Goal: Information Seeking & Learning: Learn about a topic

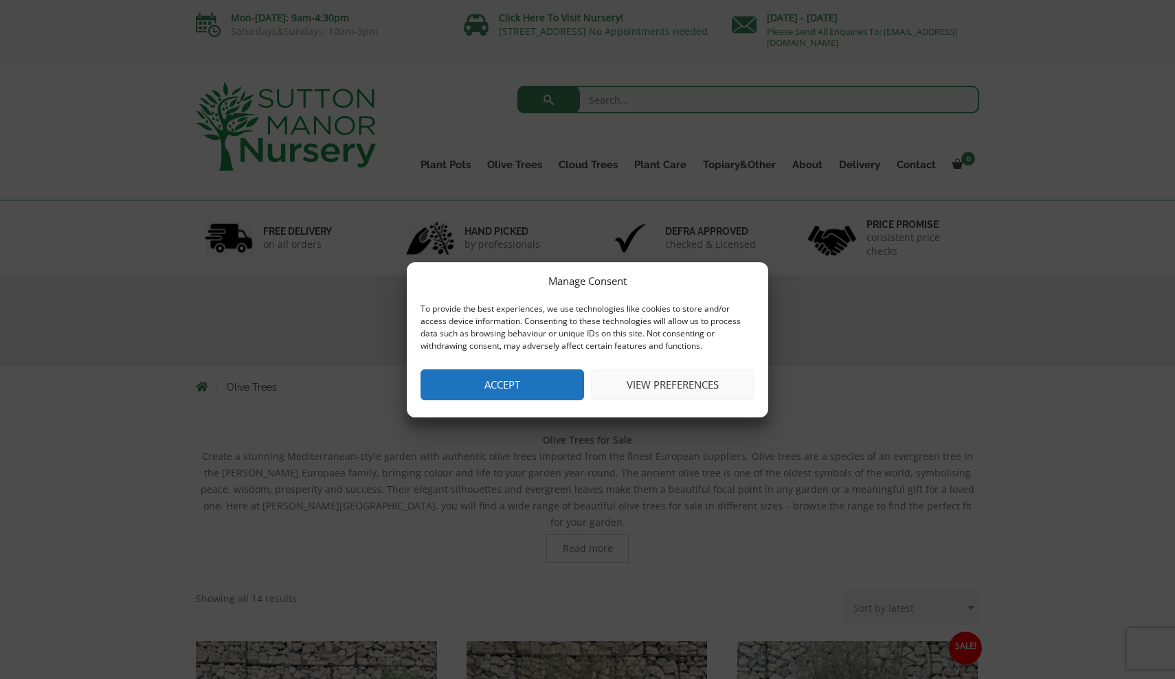
click at [616, 384] on button "View preferences" at bounding box center [673, 385] width 164 height 31
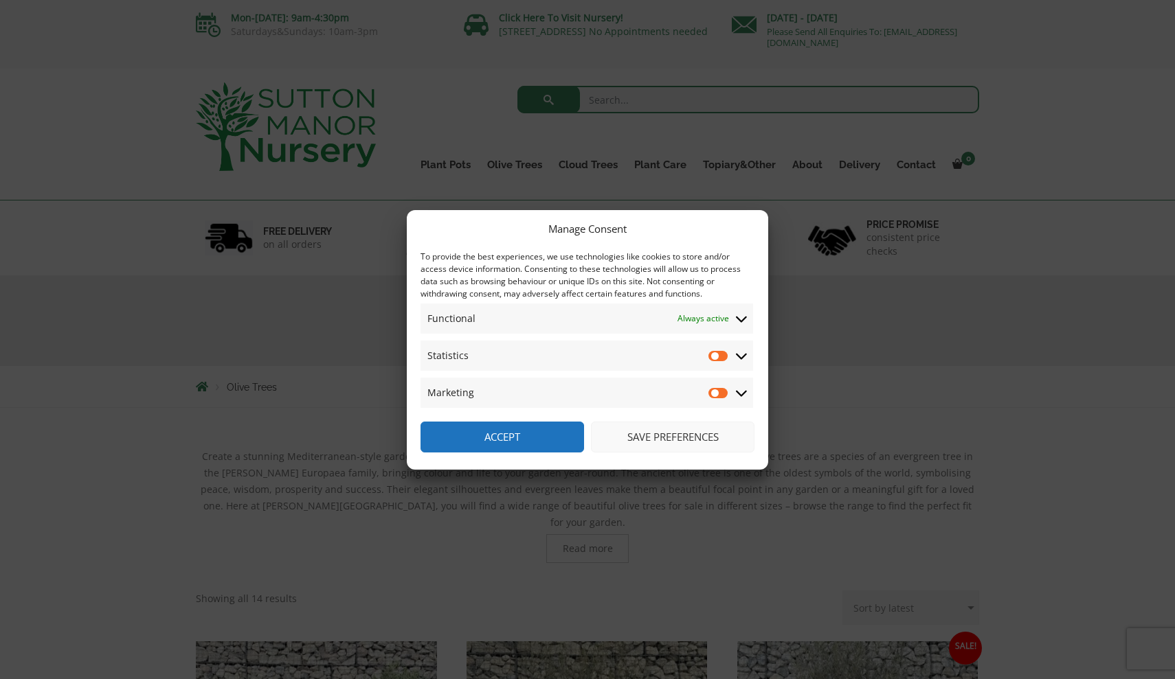
click at [555, 435] on button "Accept" at bounding box center [502, 437] width 164 height 31
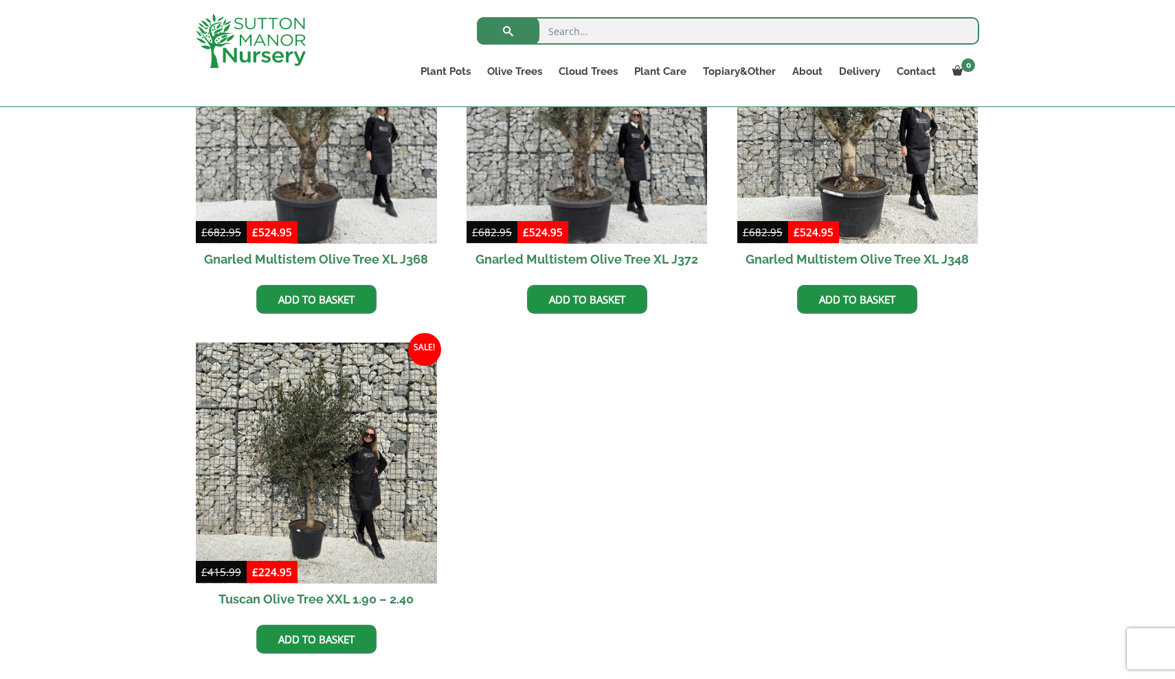
scroll to position [925, 0]
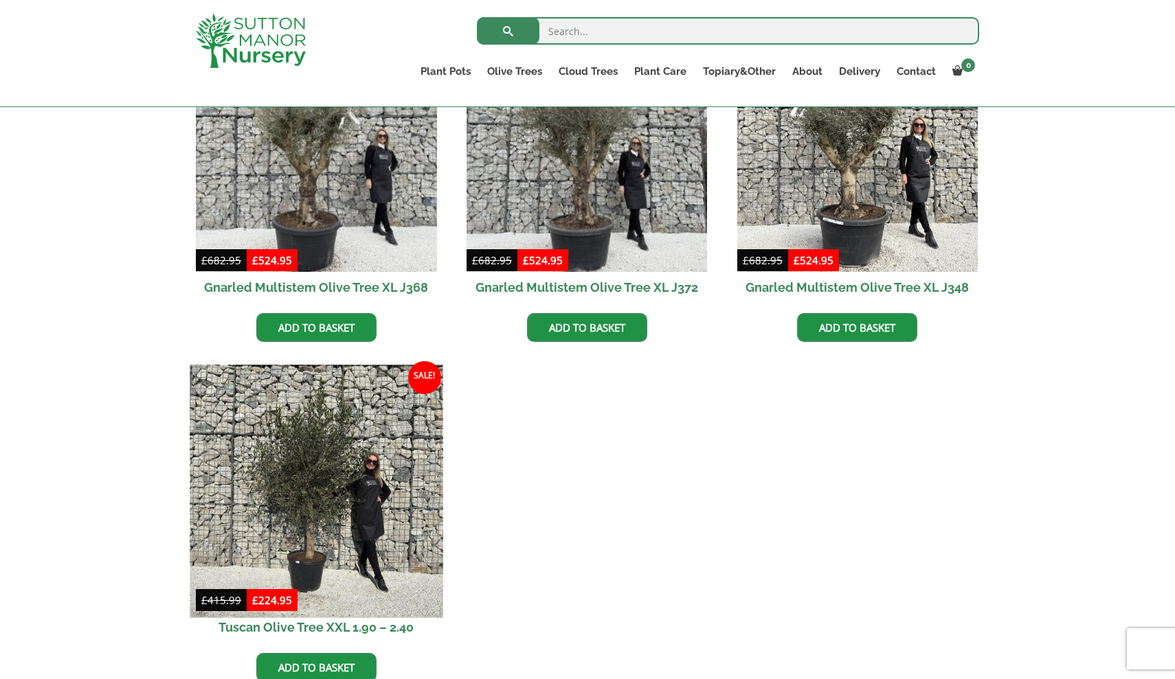
click at [316, 523] on img at bounding box center [316, 491] width 253 height 253
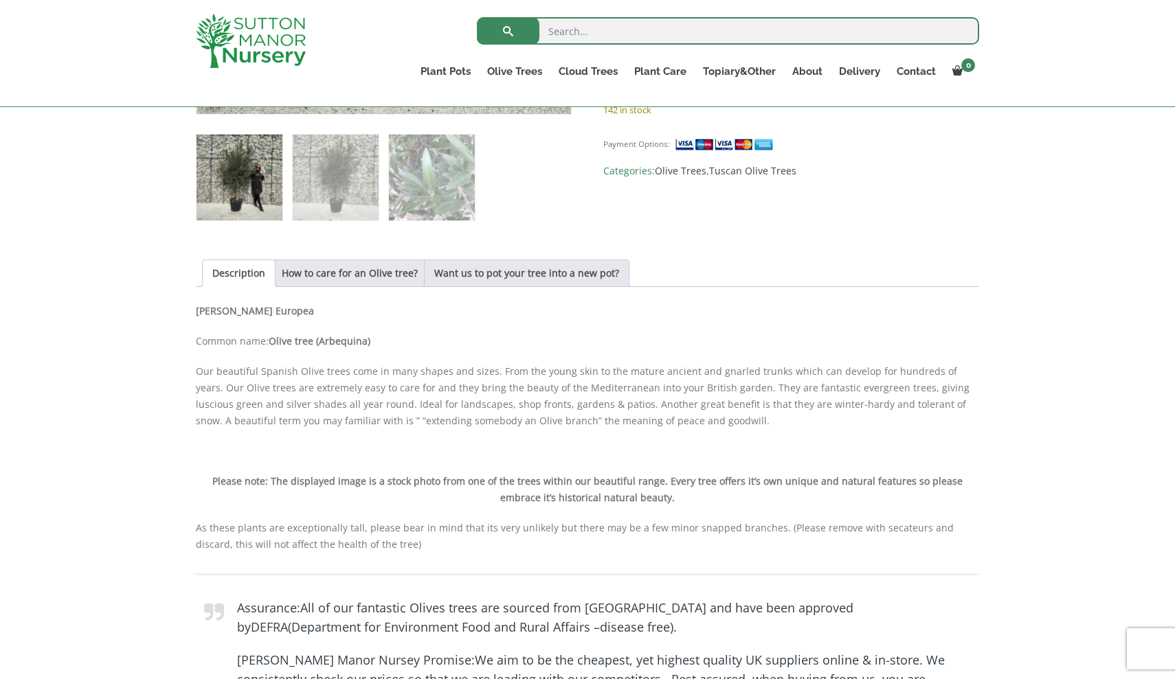
scroll to position [579, 0]
click at [362, 275] on link "How to care for an Olive tree?" at bounding box center [350, 273] width 136 height 26
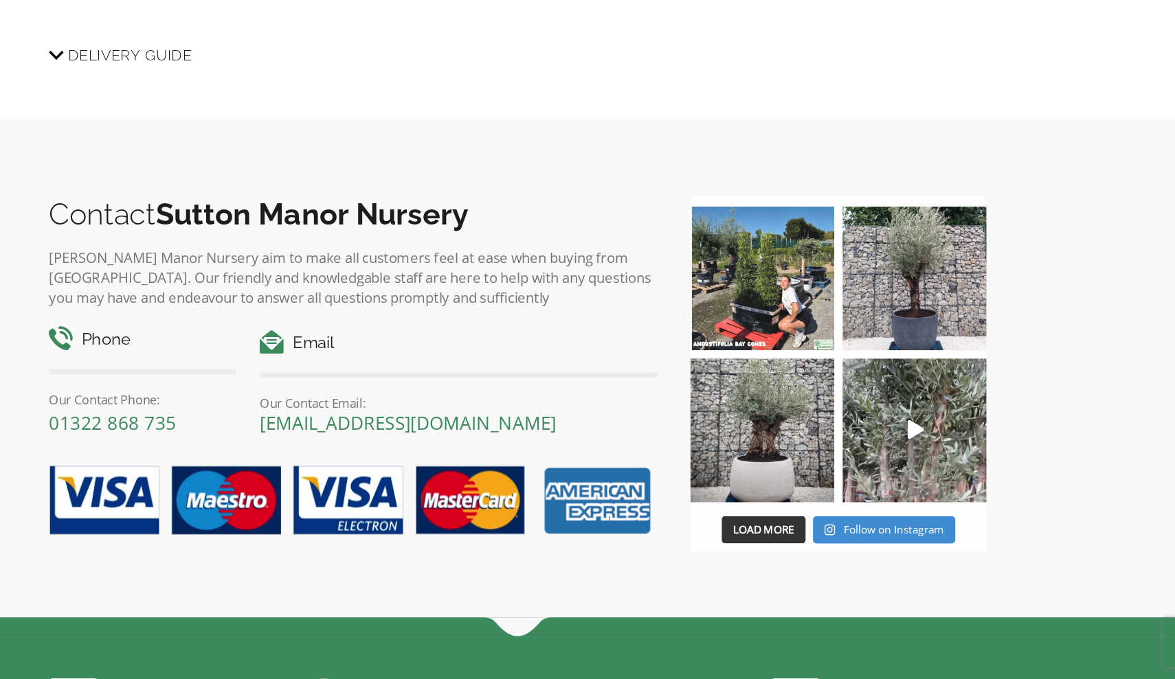
scroll to position [1427, 0]
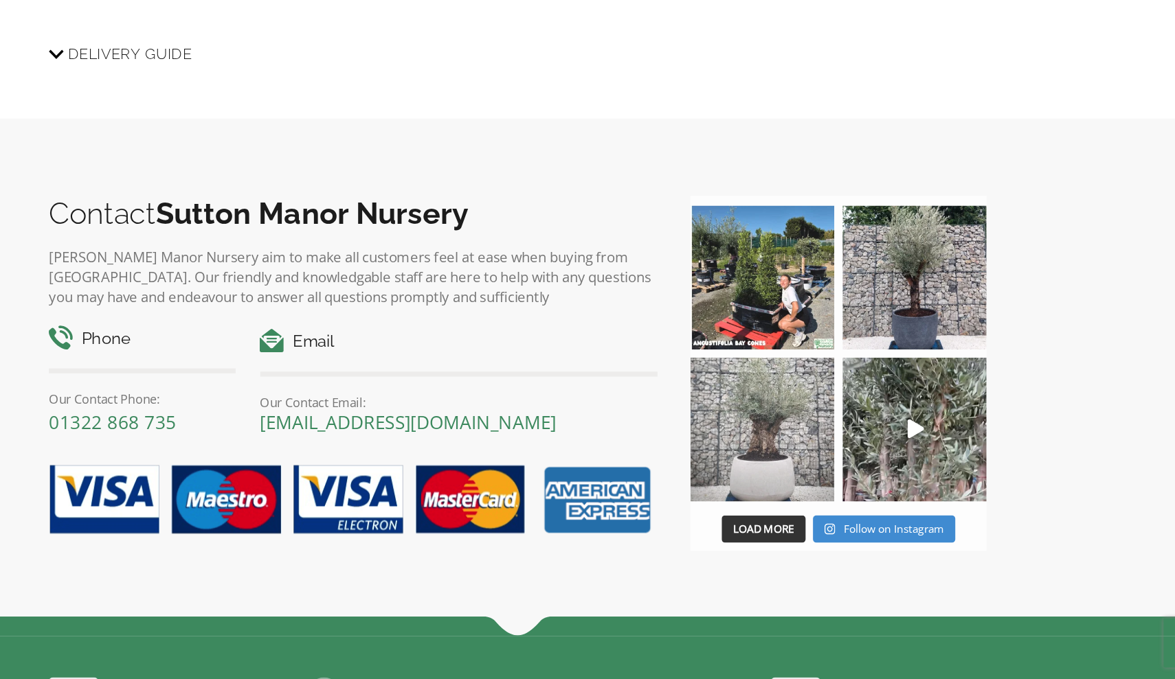
click at [732, 411] on img at bounding box center [792, 471] width 120 height 120
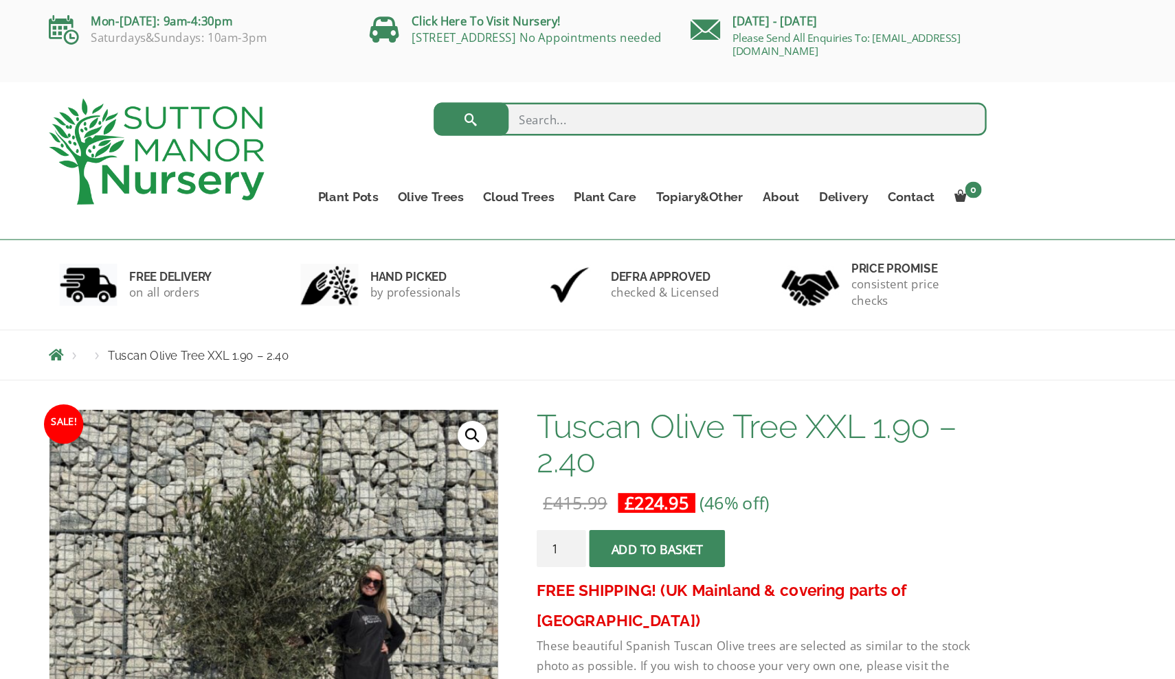
scroll to position [0, 0]
click at [888, 161] on link "Contact" at bounding box center [916, 164] width 56 height 19
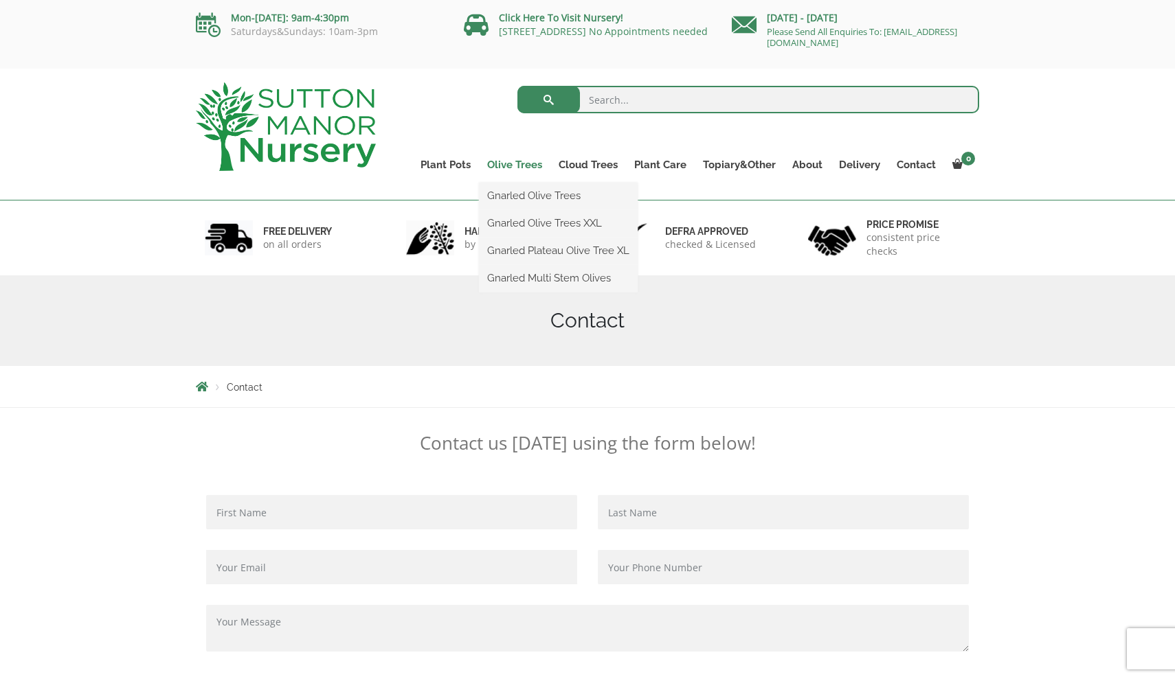
click at [528, 163] on link "Olive Trees" at bounding box center [514, 164] width 71 height 19
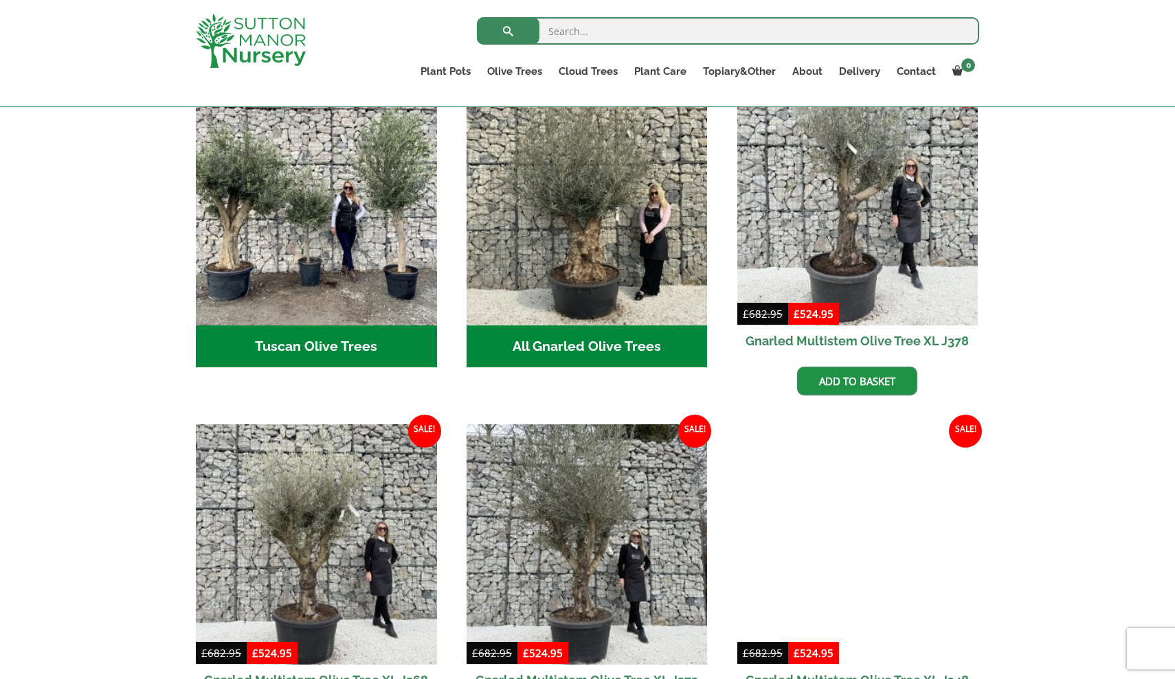
scroll to position [534, 0]
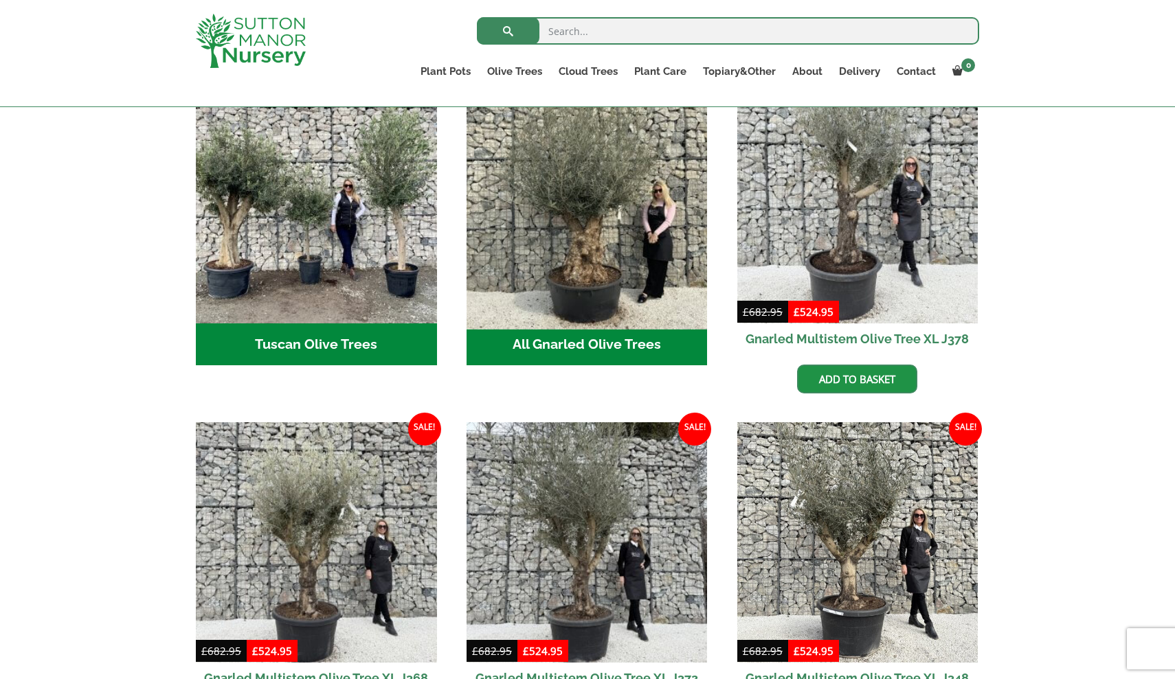
click at [582, 231] on img "Visit product category All Gnarled Olive Trees" at bounding box center [586, 202] width 253 height 253
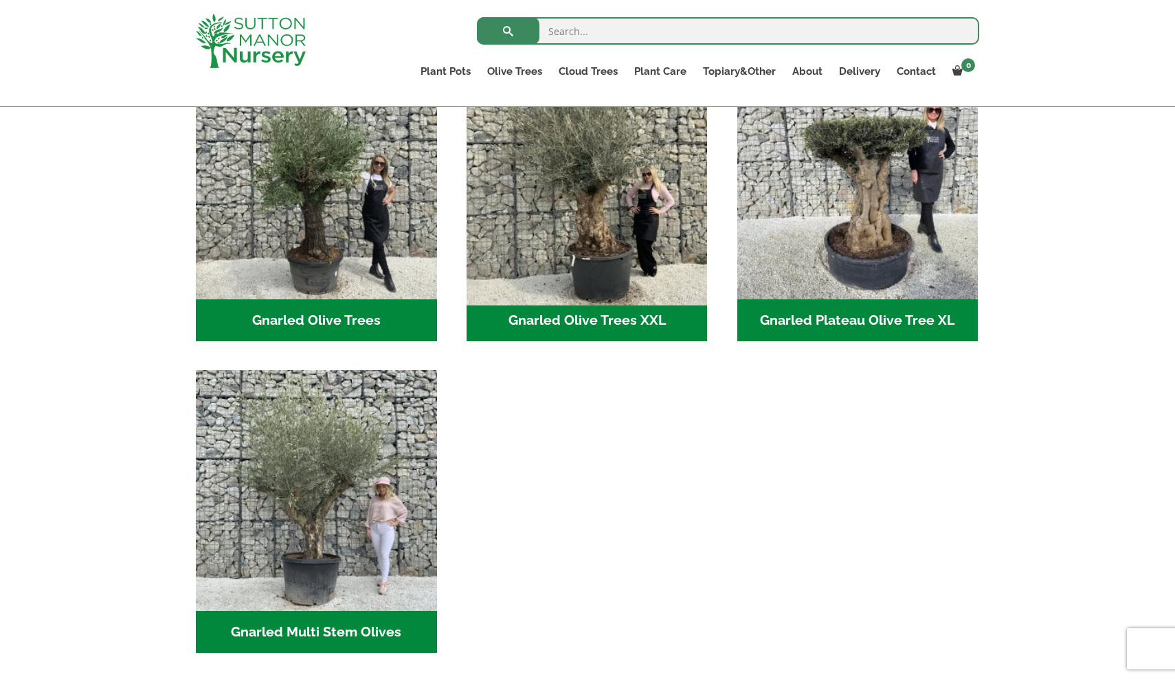
scroll to position [350, 0]
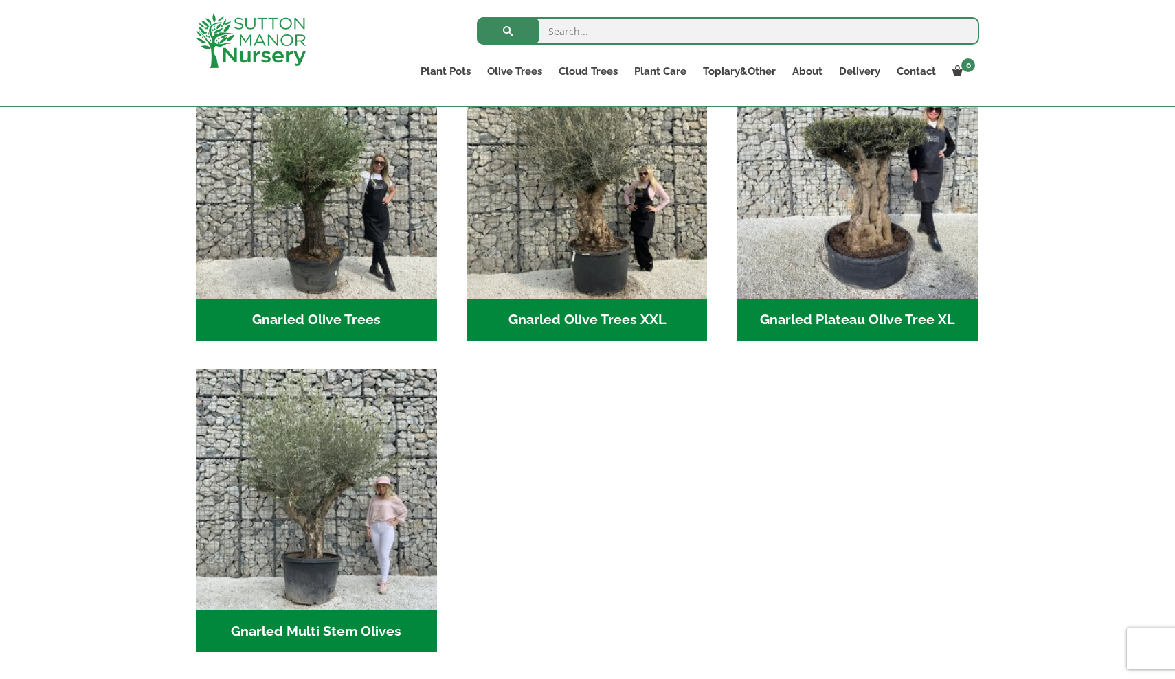
click at [602, 320] on h2 "Gnarled Olive Trees XXL (57)" at bounding box center [586, 320] width 241 height 43
